Goal: Transaction & Acquisition: Purchase product/service

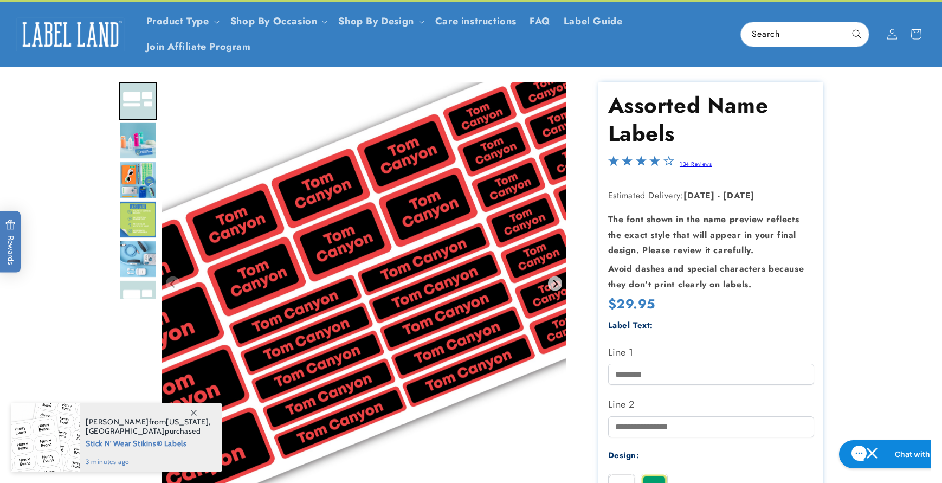
scroll to position [24, 0]
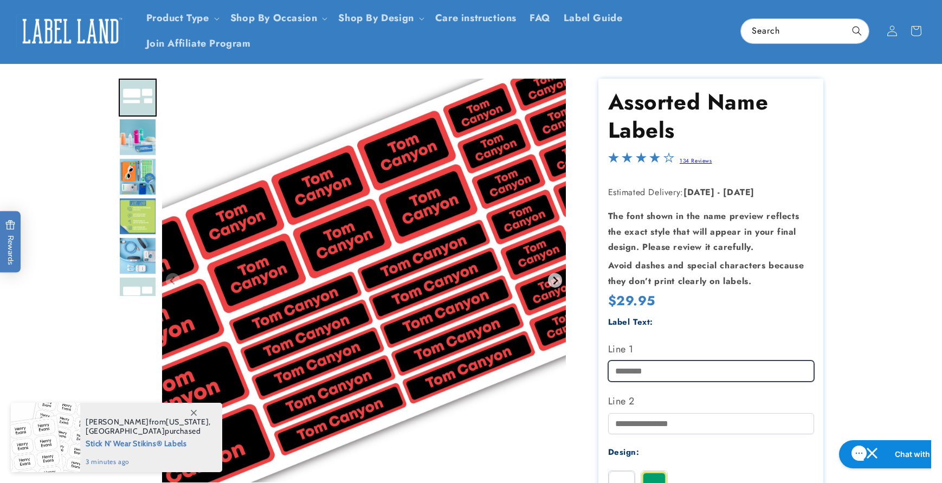
click at [718, 372] on input "Line 1" at bounding box center [711, 370] width 206 height 21
click at [853, 313] on product-info at bounding box center [471, 426] width 942 height 725
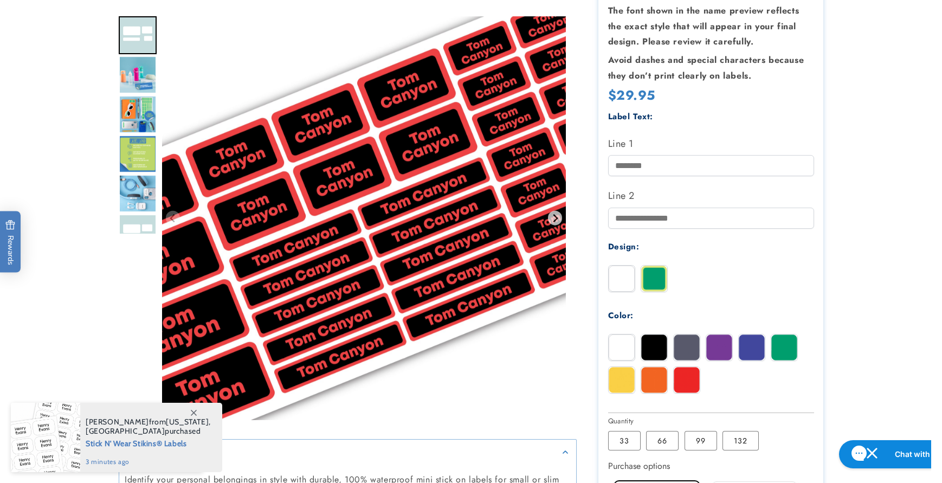
scroll to position [270, 0]
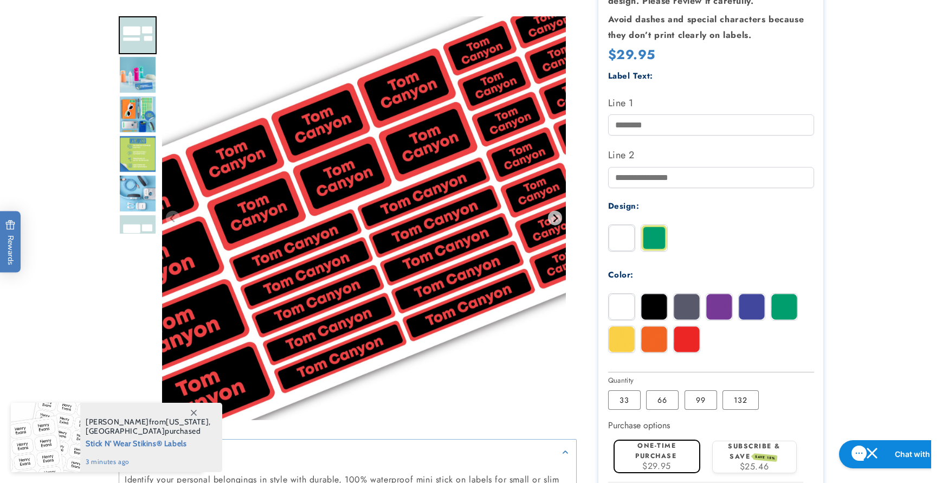
click at [661, 308] on img at bounding box center [654, 307] width 26 height 26
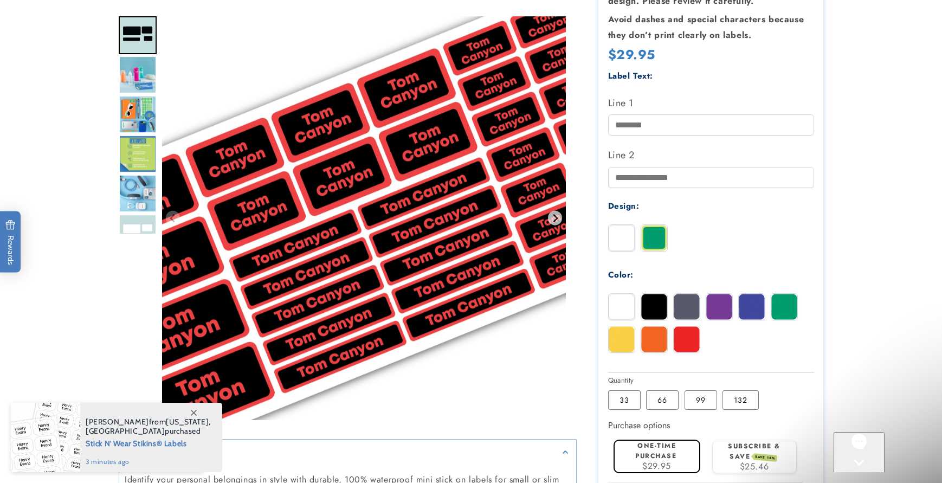
scroll to position [0, 0]
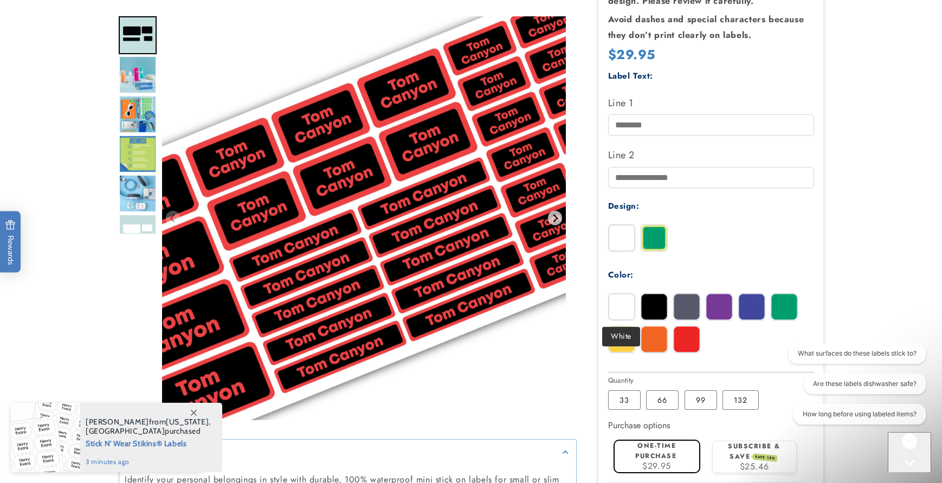
click at [618, 309] on img at bounding box center [622, 307] width 26 height 26
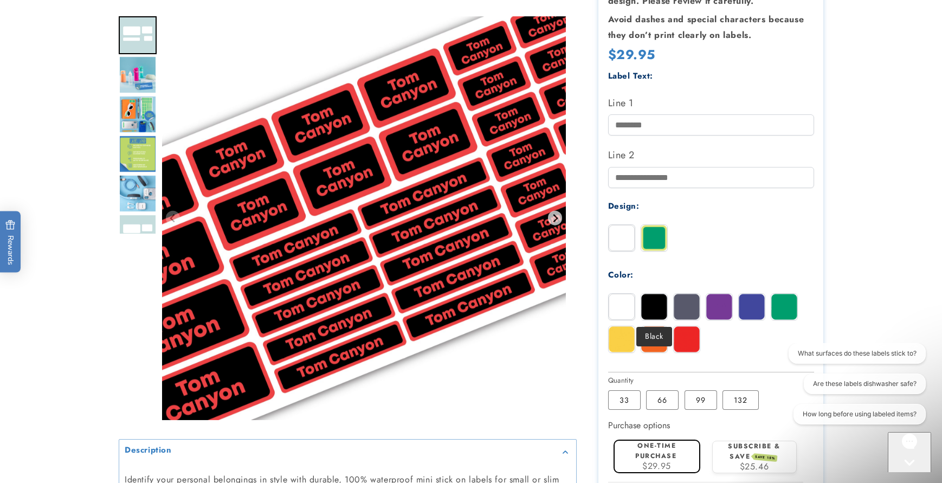
click at [649, 308] on img at bounding box center [654, 307] width 26 height 26
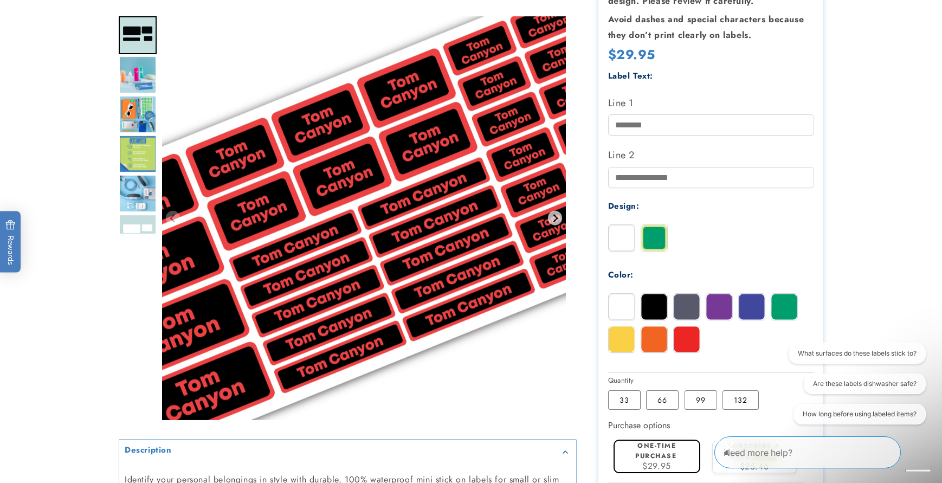
click at [630, 309] on img at bounding box center [622, 307] width 26 height 26
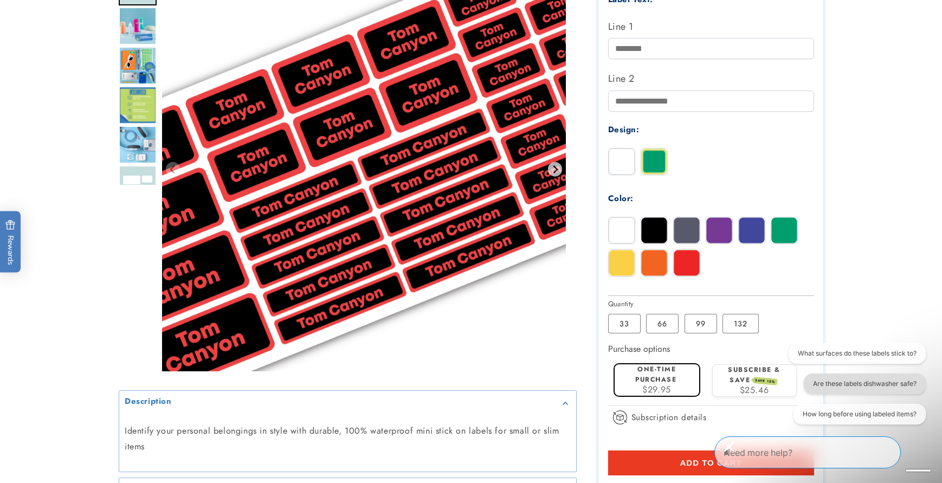
scroll to position [349, 0]
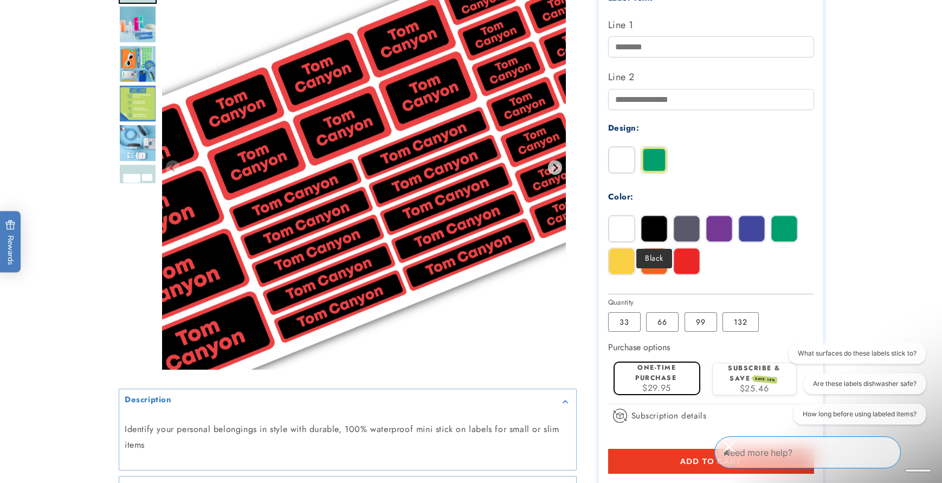
click at [654, 226] on img at bounding box center [654, 229] width 26 height 26
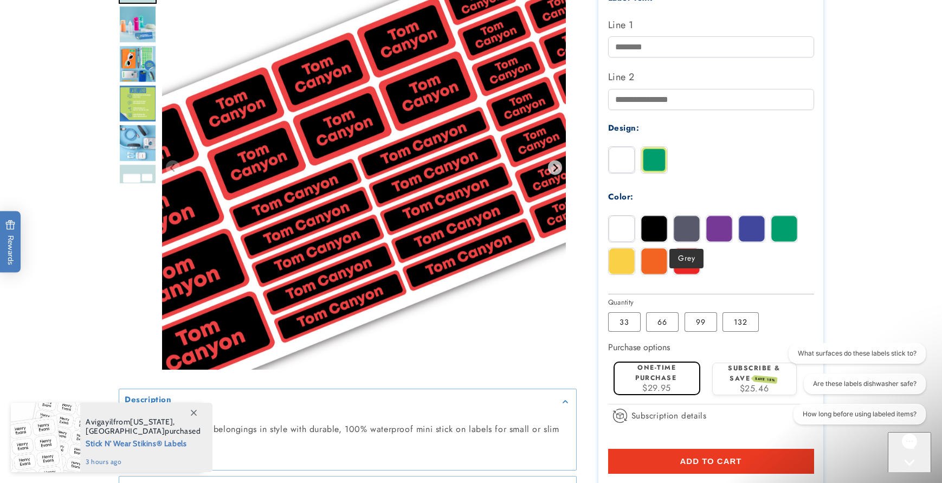
click at [682, 231] on img at bounding box center [687, 229] width 26 height 26
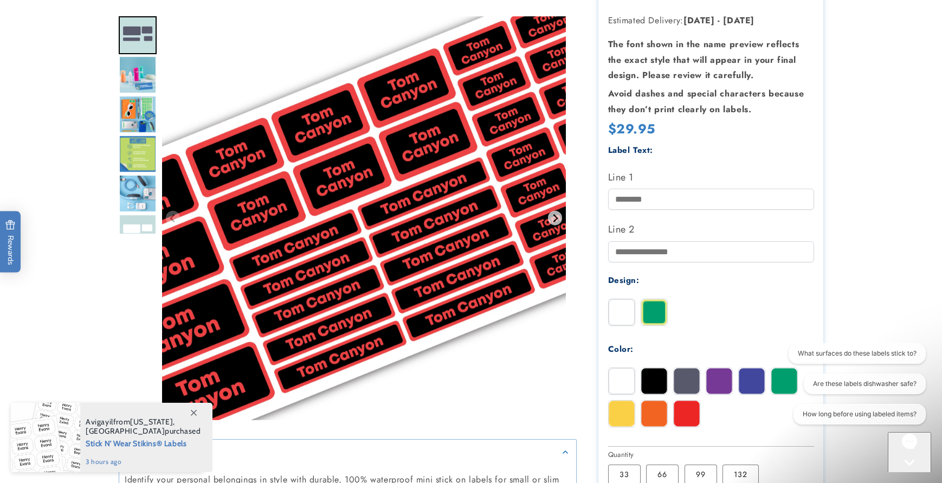
scroll to position [247, 0]
